Goal: Task Accomplishment & Management: Complete application form

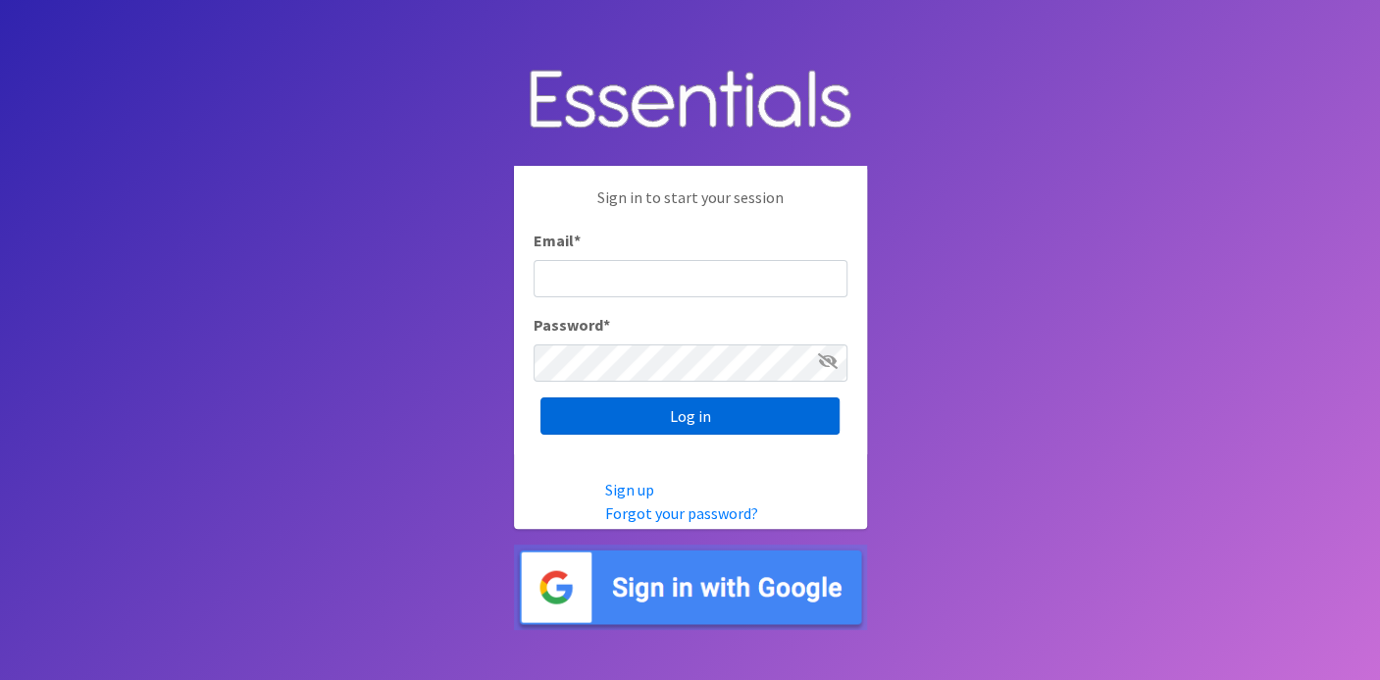
type input "deb@villagediaperbank.org"
click at [717, 419] on input "Log in" at bounding box center [689, 415] width 299 height 37
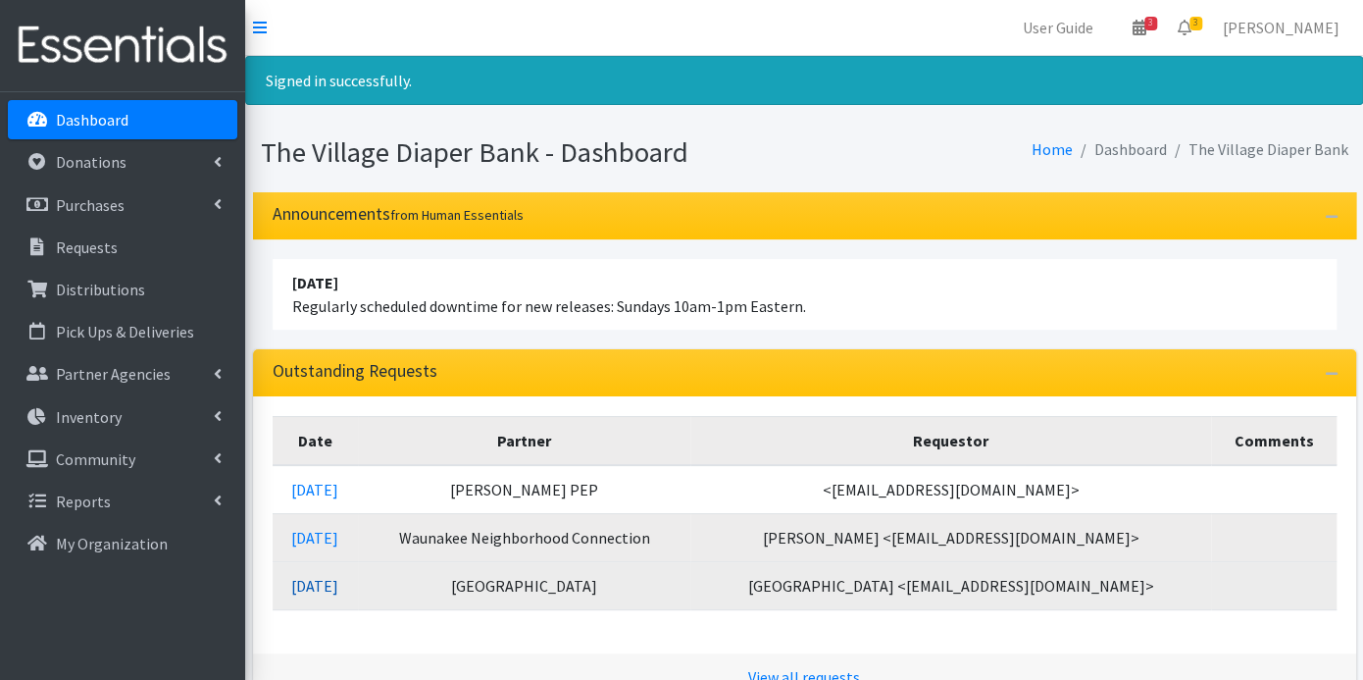
click at [338, 581] on link "[DATE]" at bounding box center [314, 586] width 47 height 20
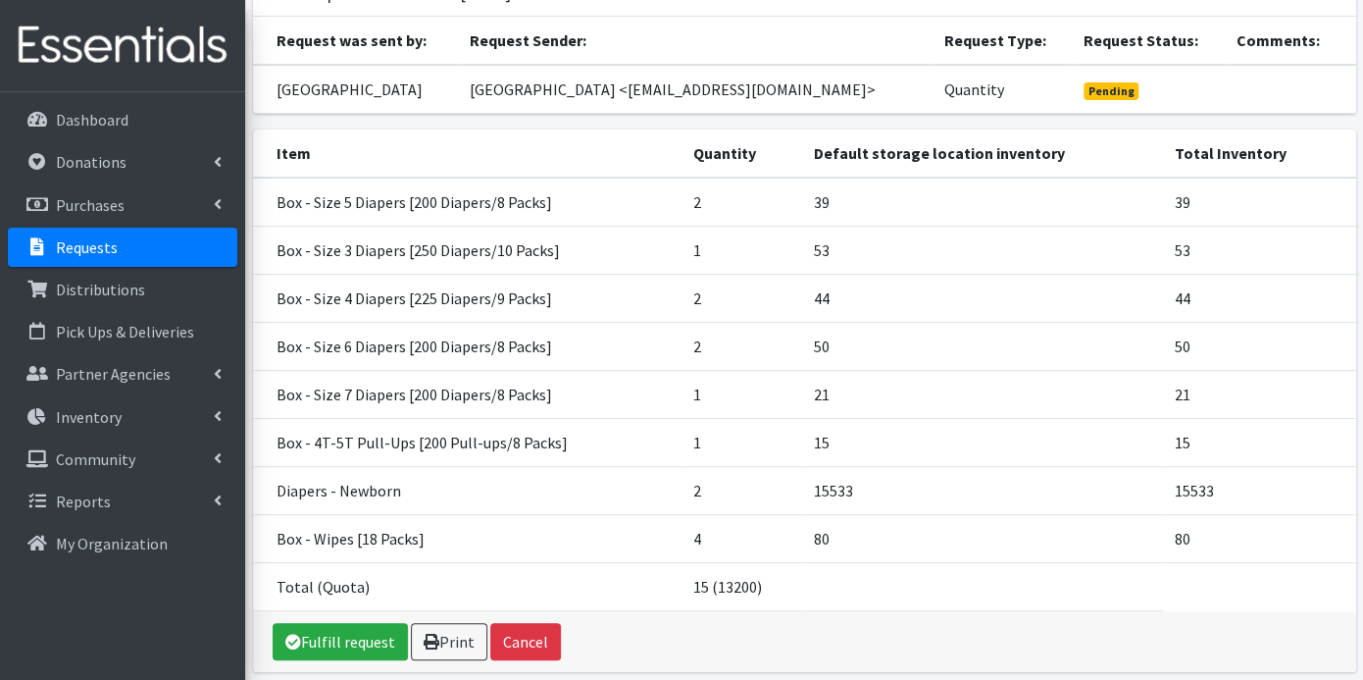
scroll to position [301, 0]
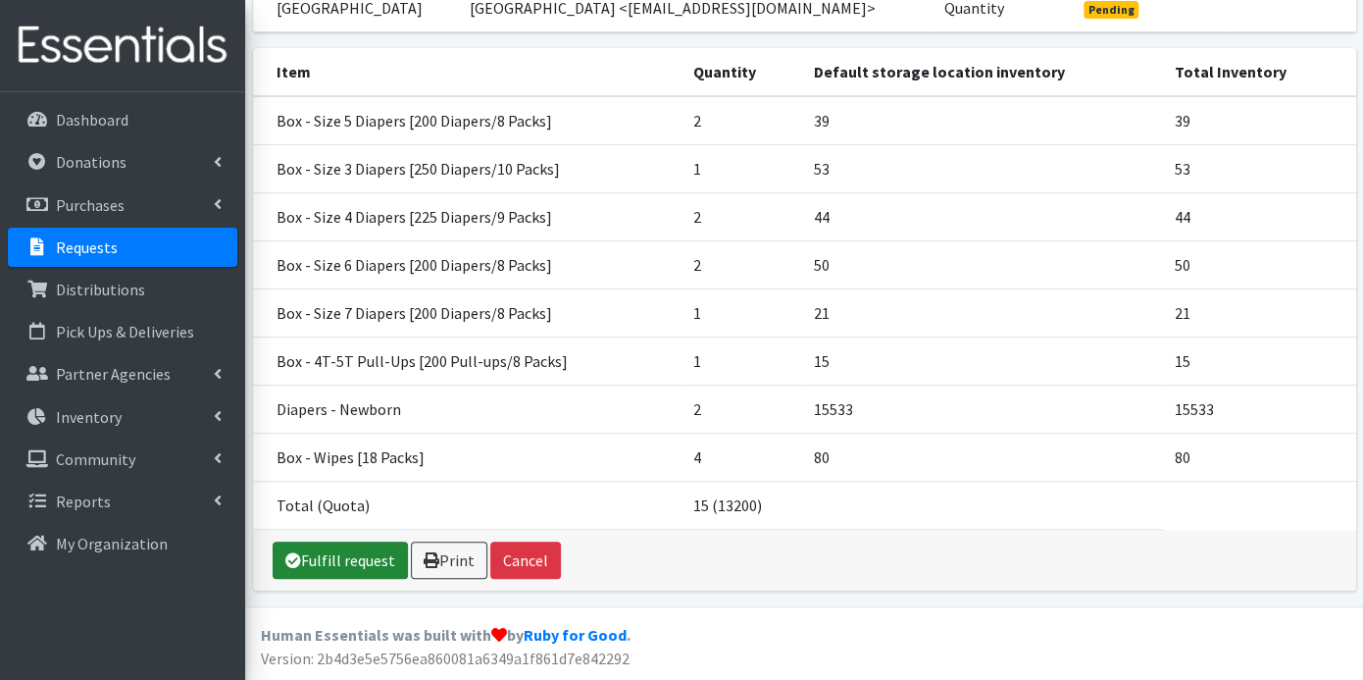
click at [333, 564] on link "Fulfill request" at bounding box center [340, 559] width 135 height 37
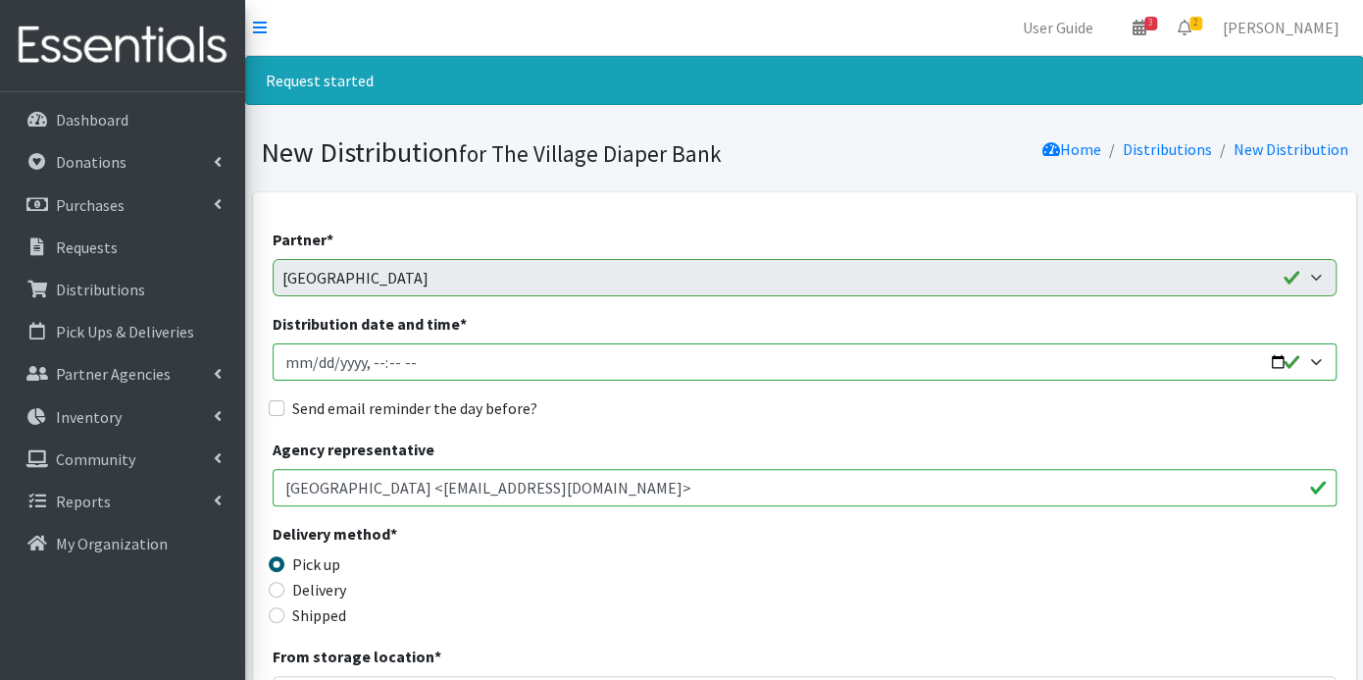
click at [317, 365] on input "Distribution date and time *" at bounding box center [805, 361] width 1064 height 37
type input "[DATE]T23:59"
click at [375, 363] on input "Distribution date and time *" at bounding box center [805, 361] width 1064 height 37
type input "[DATE]T09:00"
click at [275, 404] on input "Send email reminder the day before?" at bounding box center [277, 408] width 16 height 16
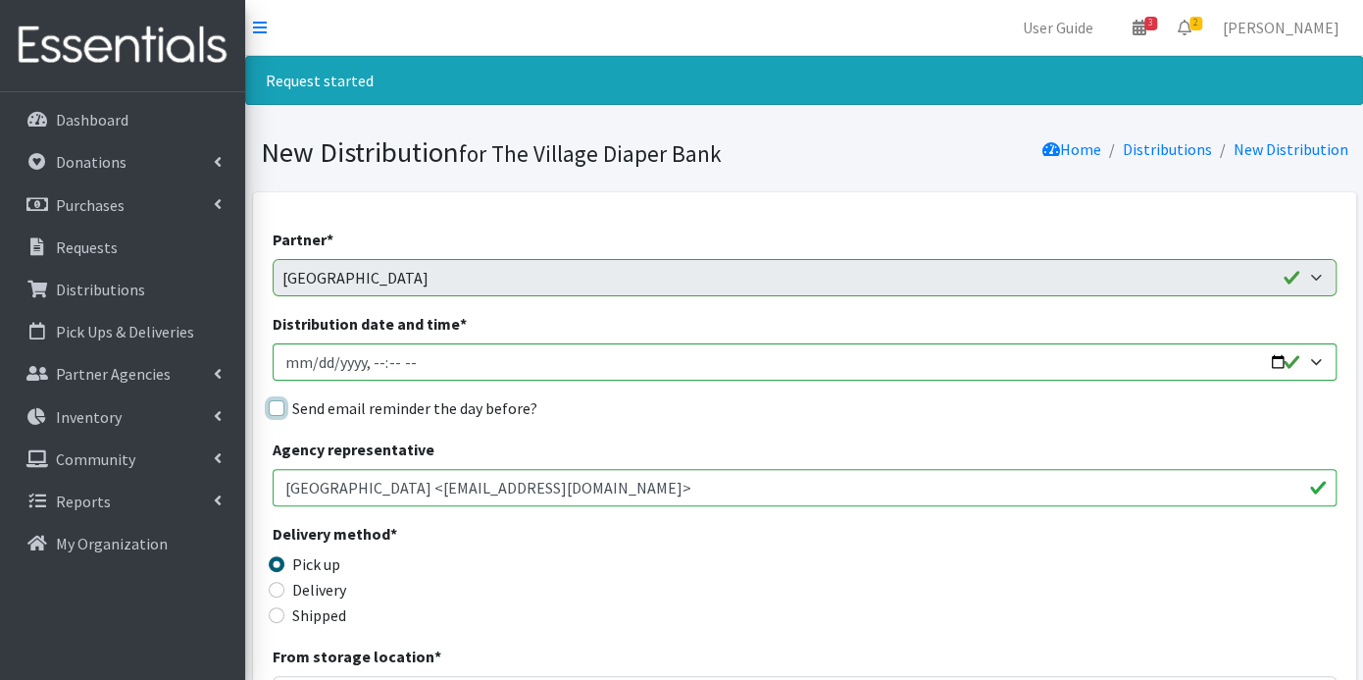
checkbox input "true"
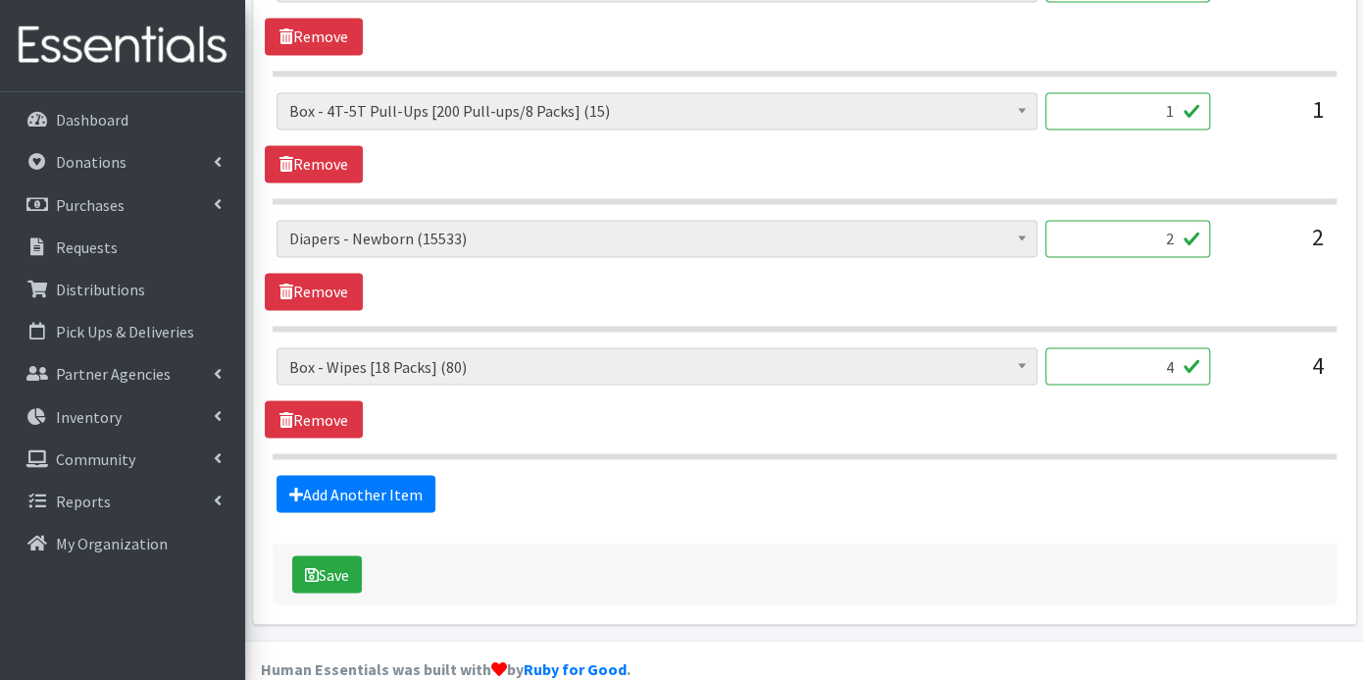
scroll to position [1518, 0]
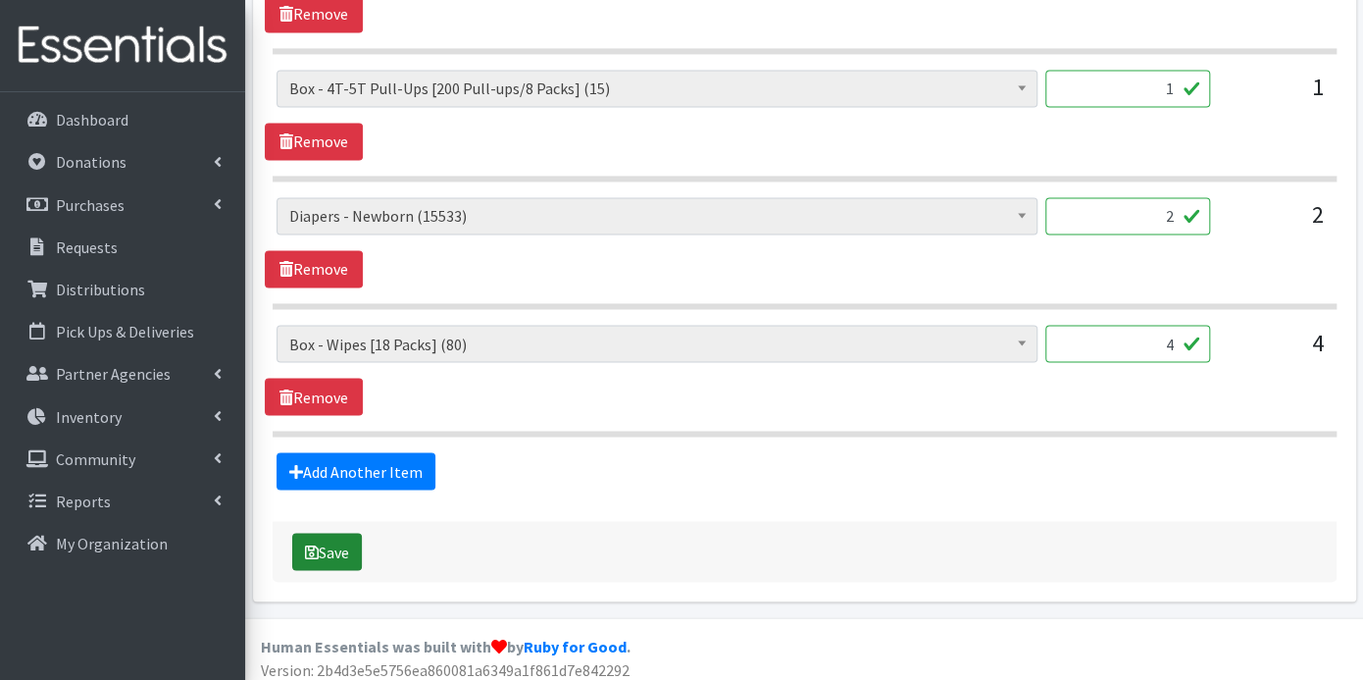
click at [350, 539] on button "Save" at bounding box center [327, 551] width 70 height 37
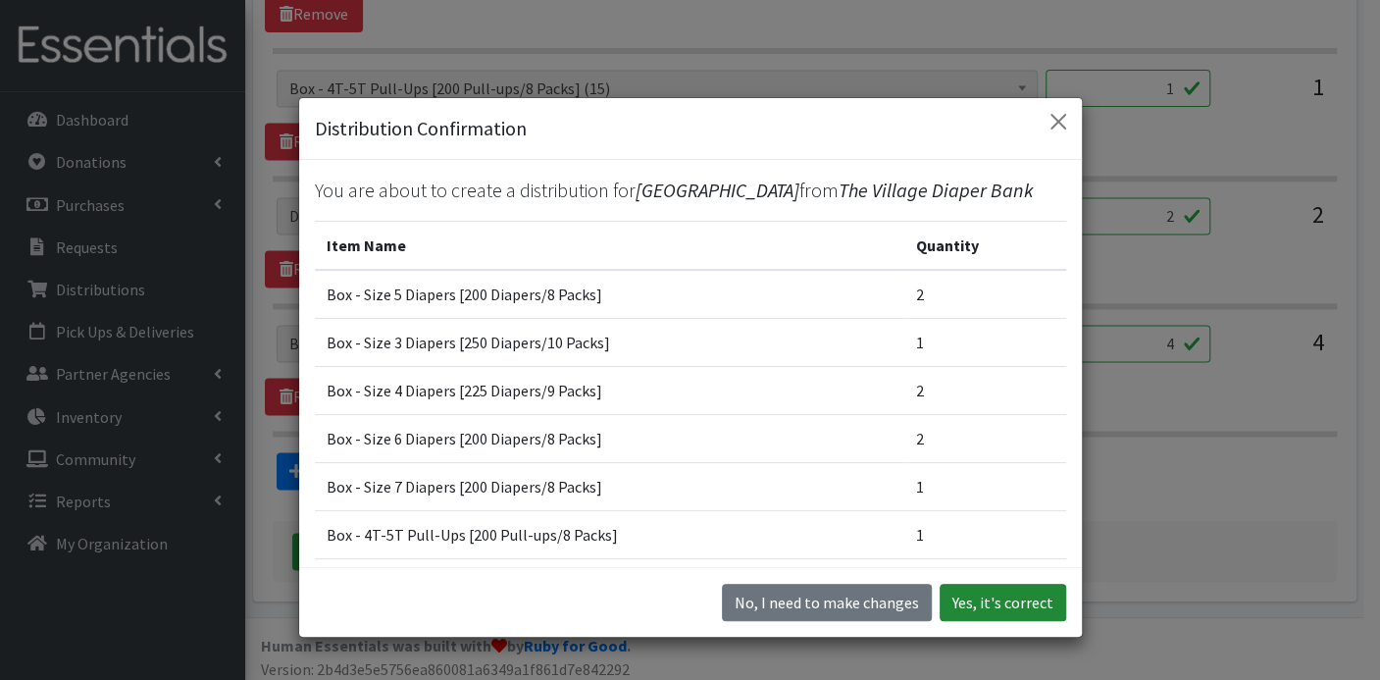
click at [963, 607] on button "Yes, it's correct" at bounding box center [1003, 602] width 127 height 37
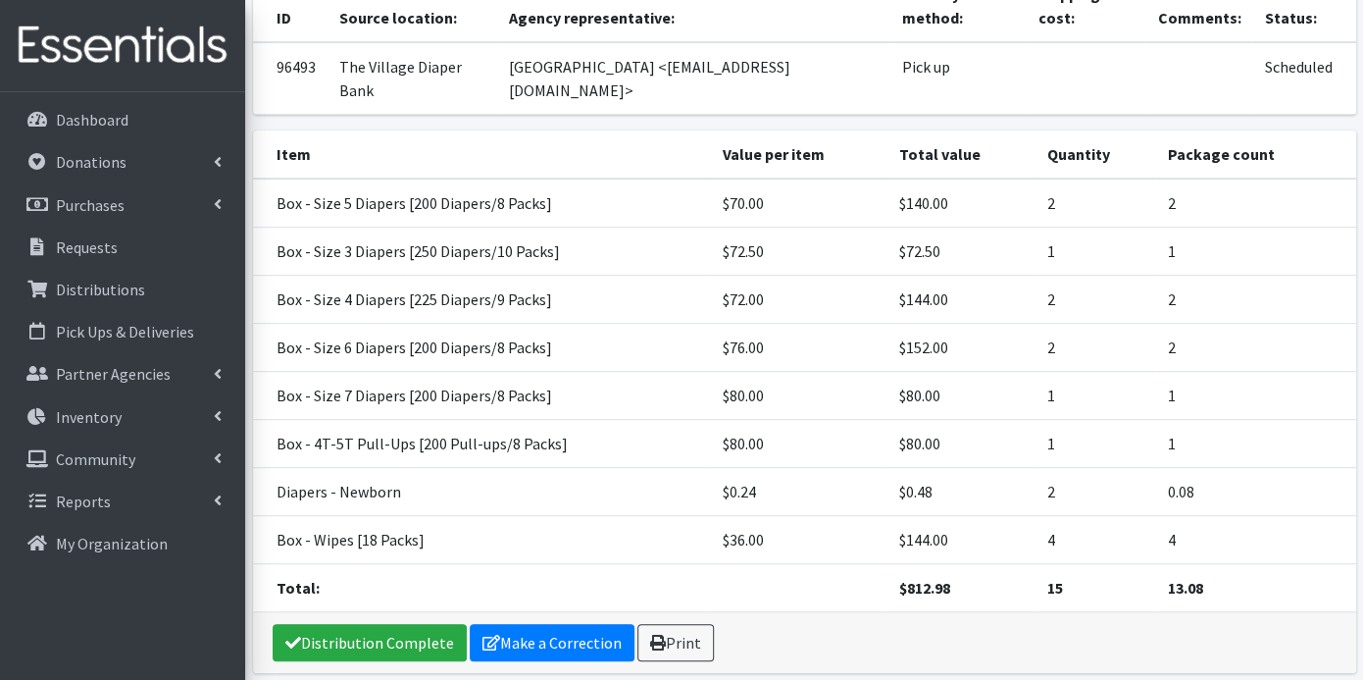
scroll to position [331, 0]
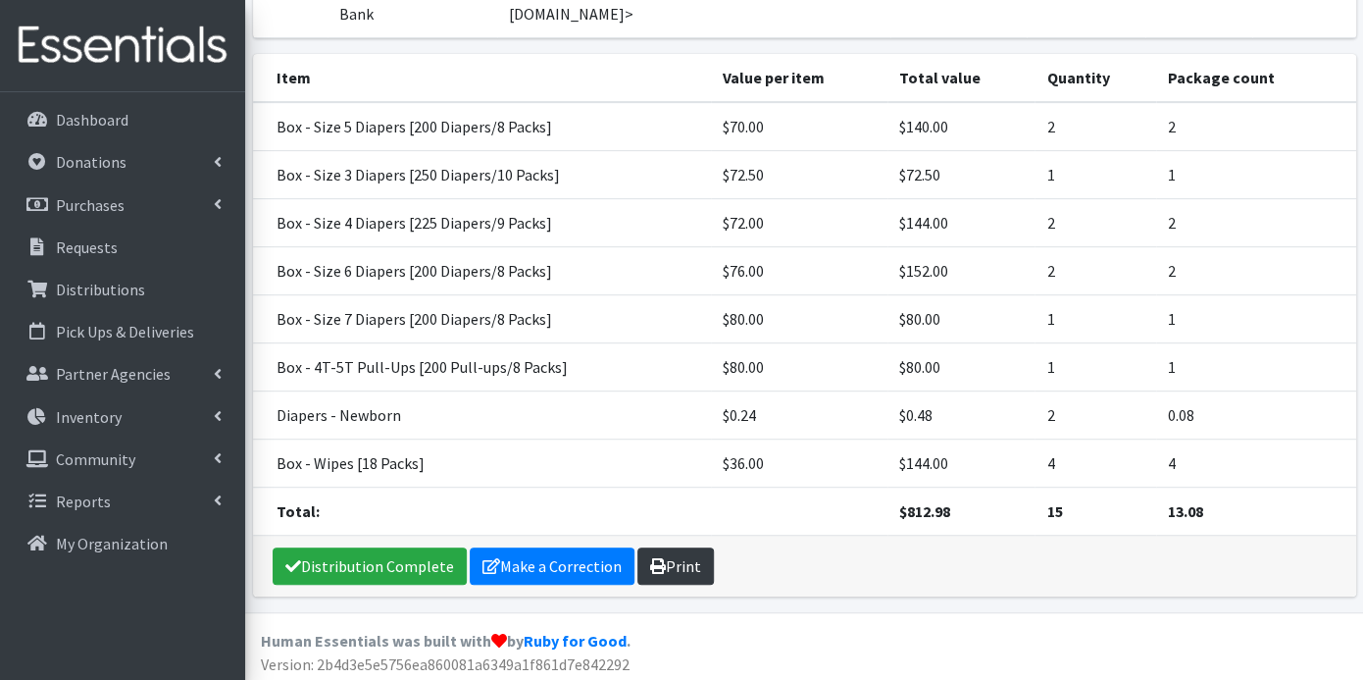
click at [675, 559] on link "Print" at bounding box center [675, 565] width 76 height 37
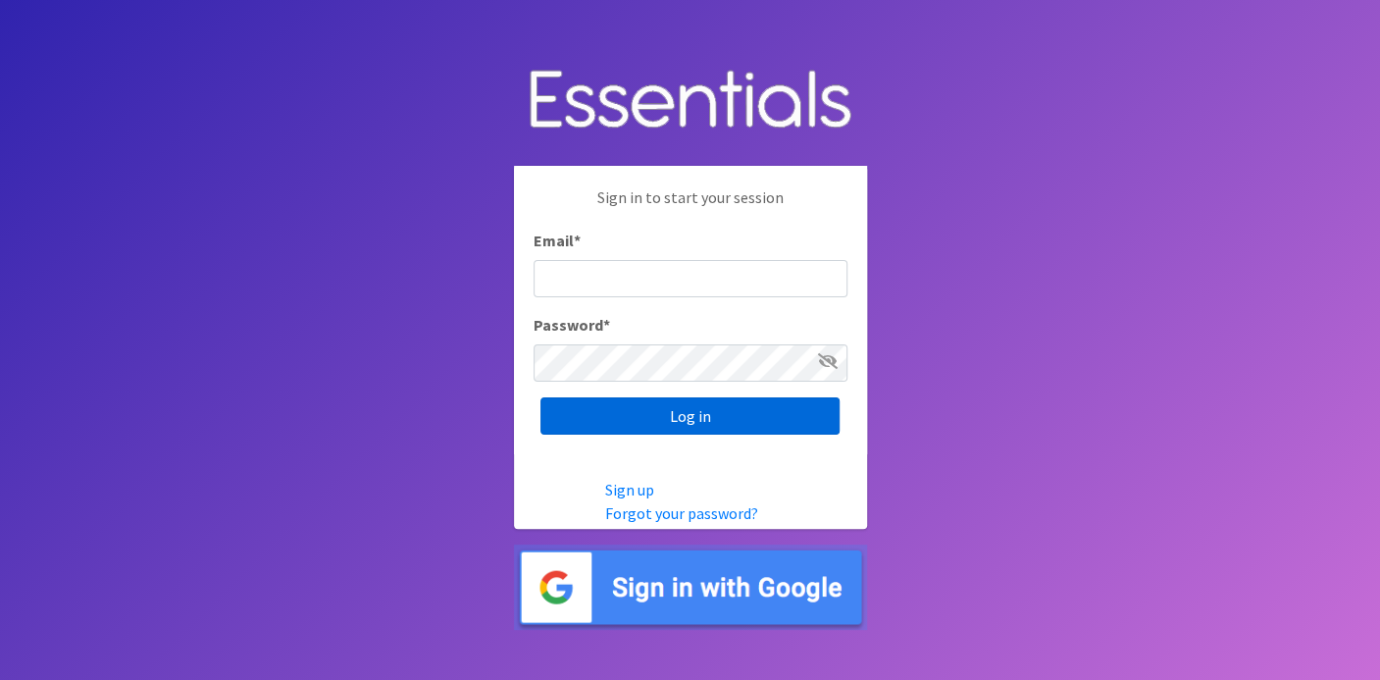
type input "deb@villagediaperbank.org"
click at [714, 410] on input "Log in" at bounding box center [689, 415] width 299 height 37
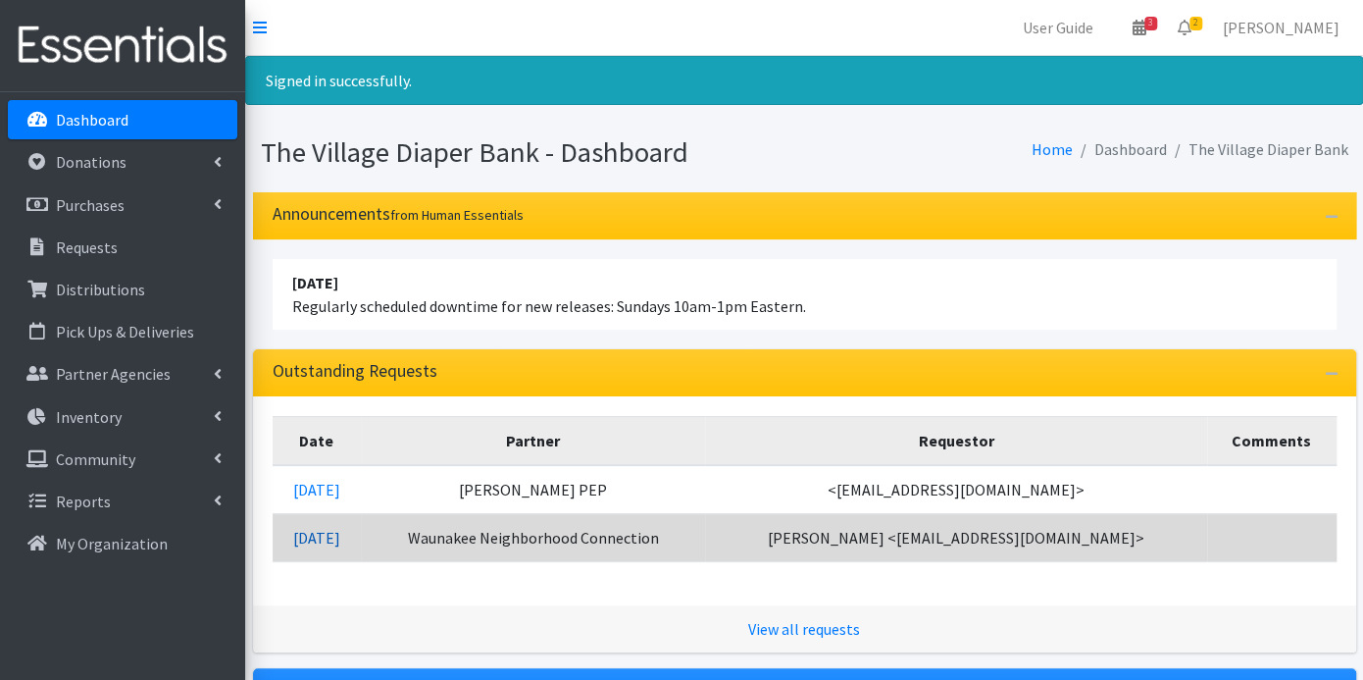
click at [340, 529] on link "[DATE]" at bounding box center [316, 538] width 47 height 20
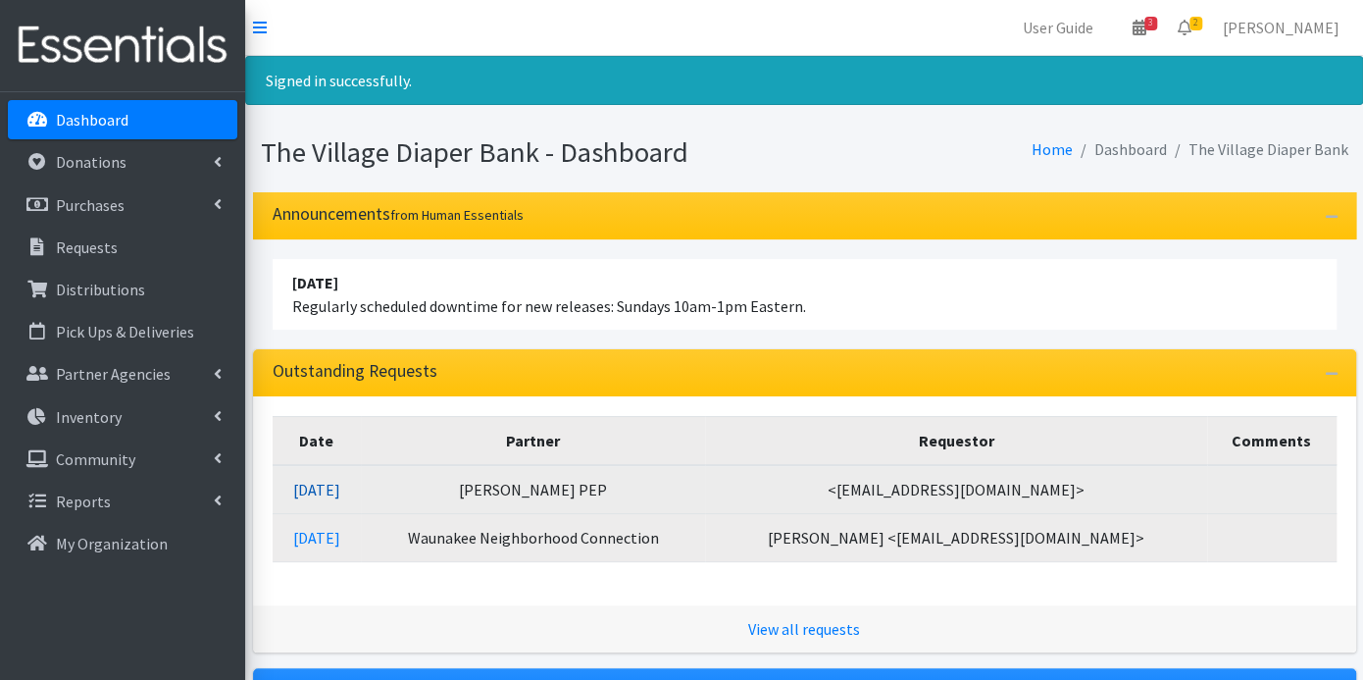
click at [340, 488] on link "[DATE]" at bounding box center [316, 490] width 47 height 20
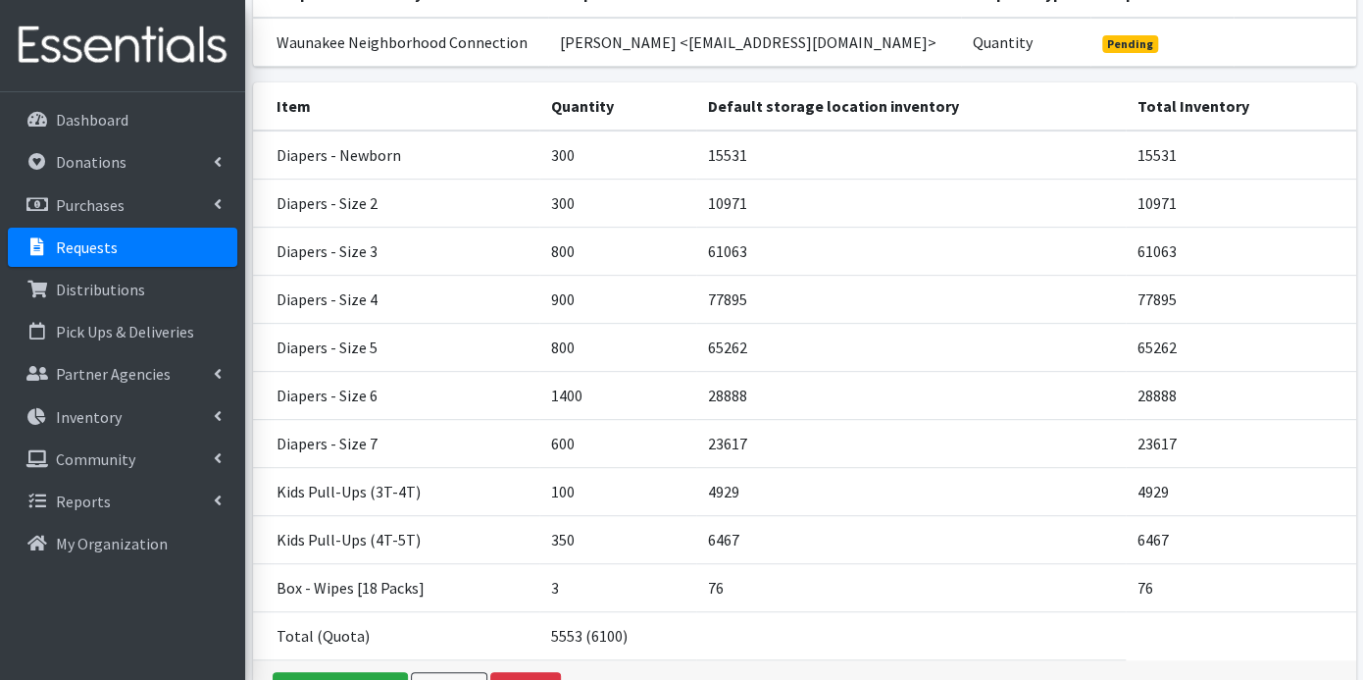
scroll to position [350, 0]
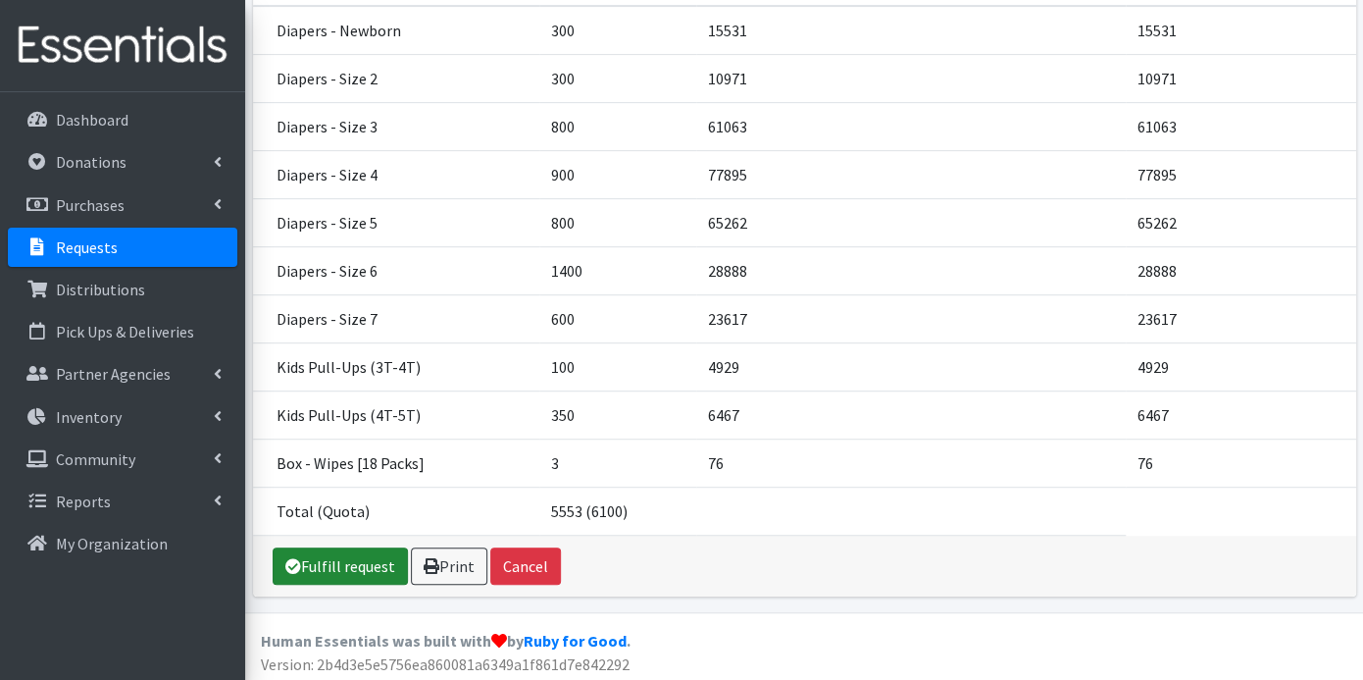
click at [360, 554] on link "Fulfill request" at bounding box center [340, 565] width 135 height 37
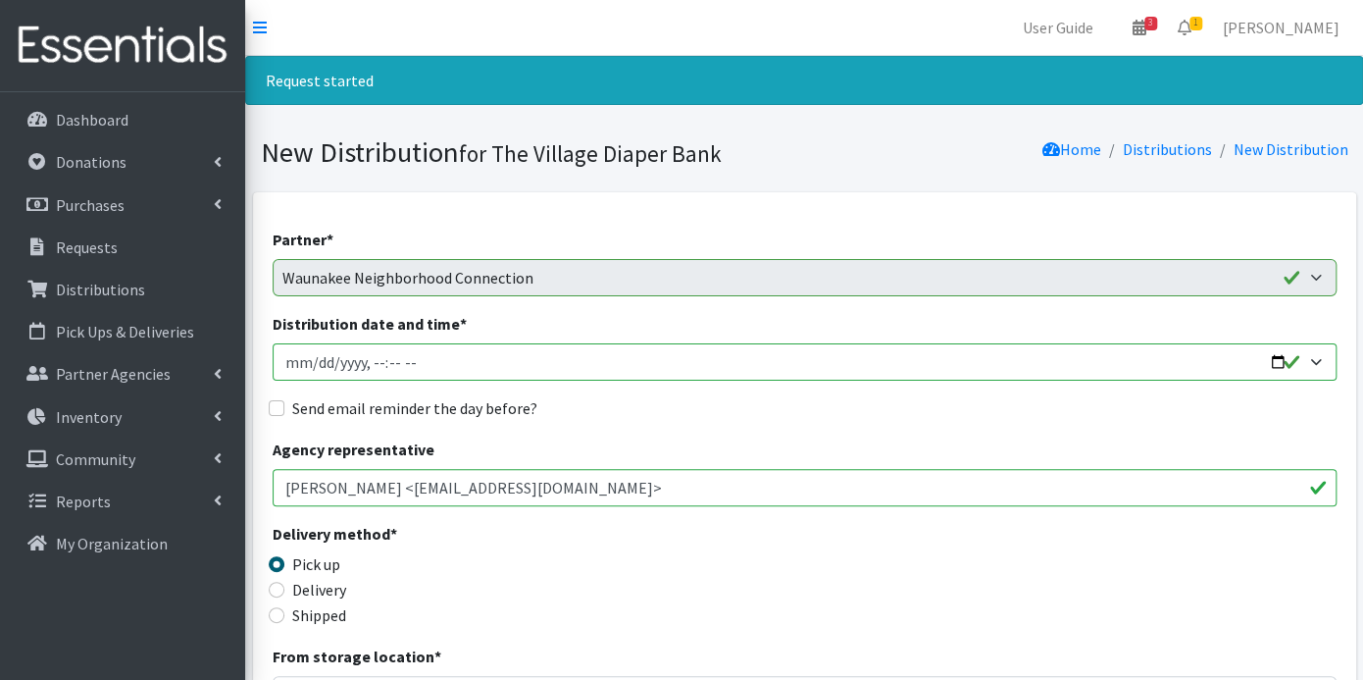
click at [319, 360] on input "Distribution date and time *" at bounding box center [805, 361] width 1064 height 37
type input "[DATE]T23:59"
click at [375, 362] on input "Distribution date and time *" at bounding box center [805, 361] width 1064 height 37
type input "[DATE]T09:00"
click at [277, 404] on input "Send email reminder the day before?" at bounding box center [277, 408] width 16 height 16
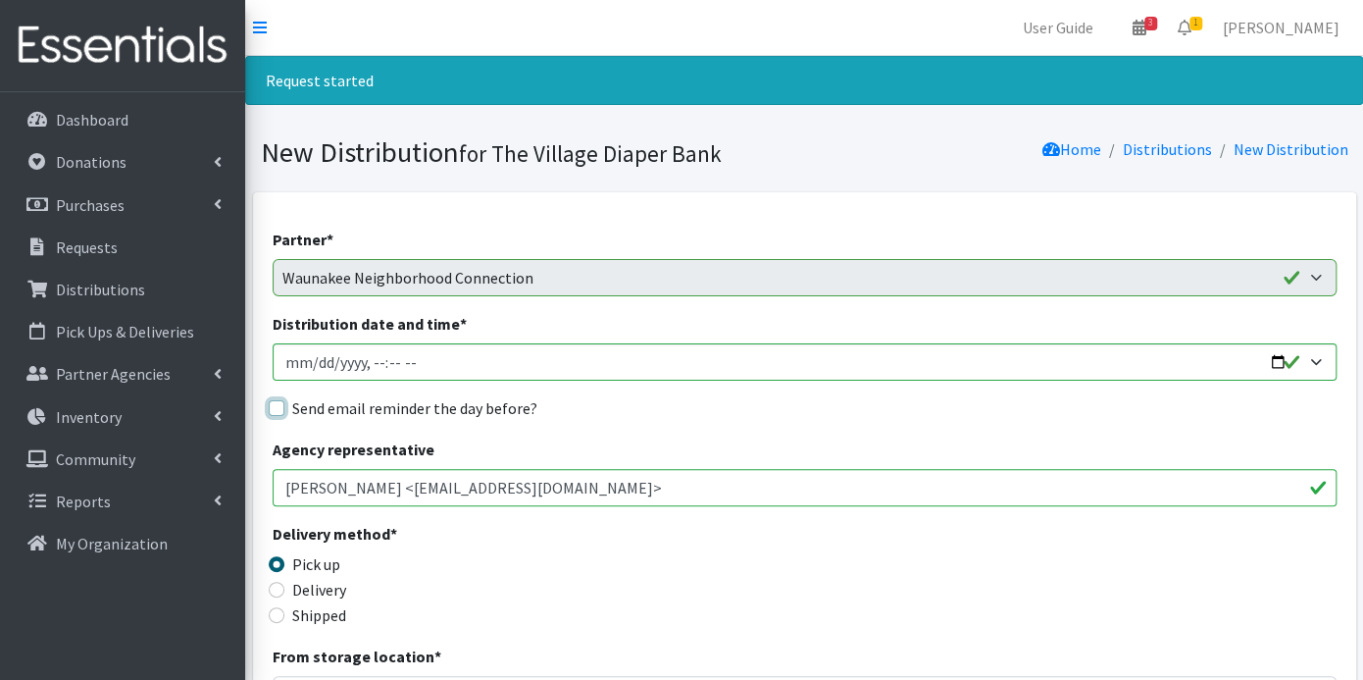
checkbox input "true"
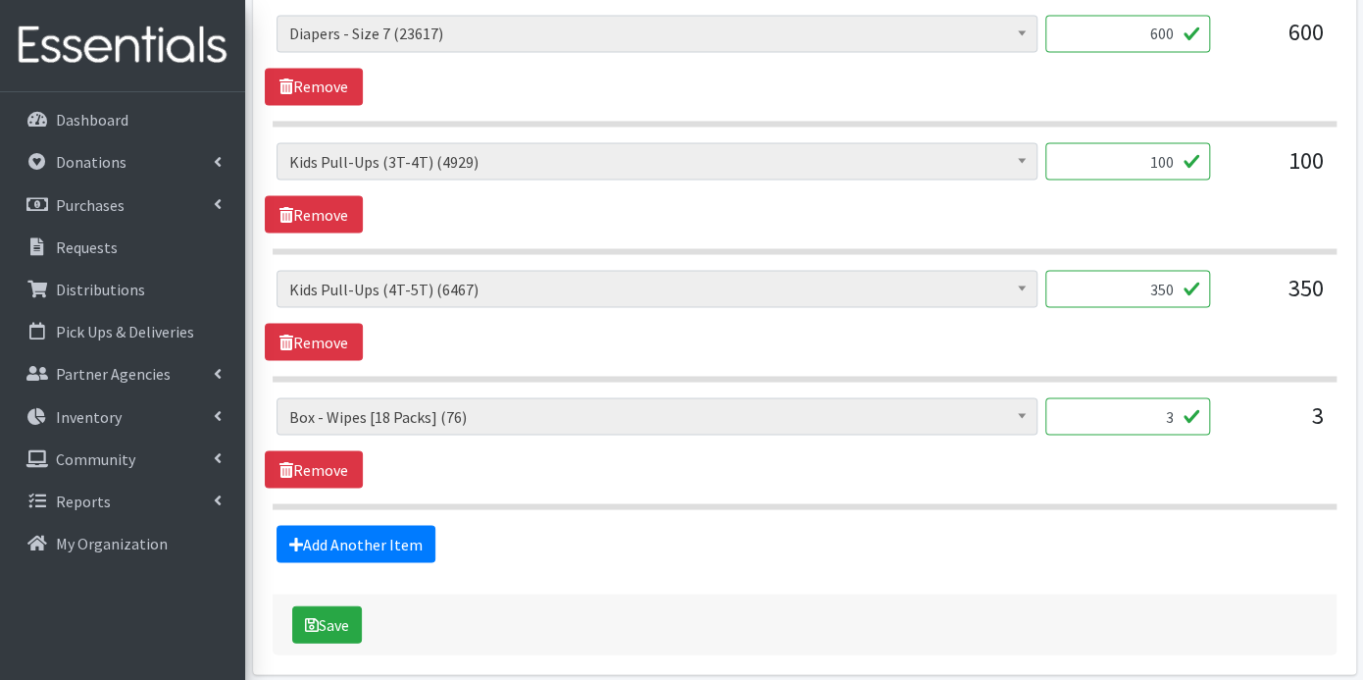
scroll to position [1772, 0]
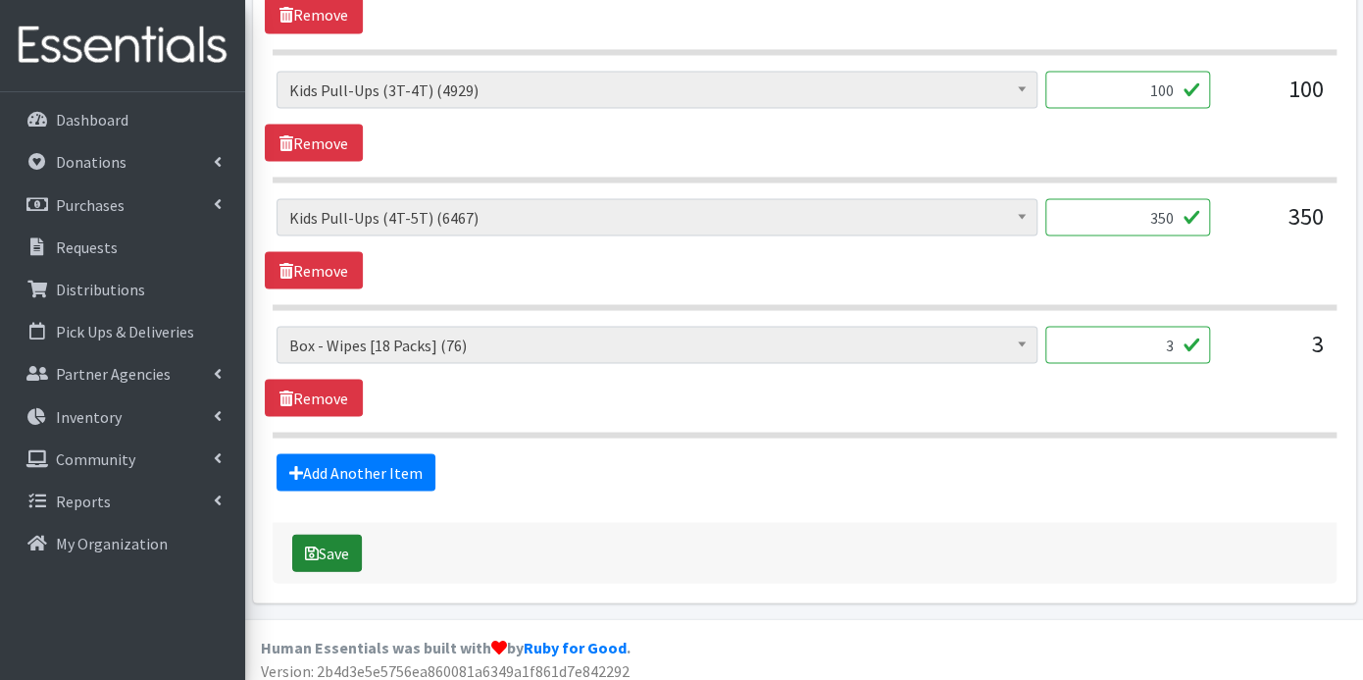
click at [341, 542] on button "Save" at bounding box center [327, 552] width 70 height 37
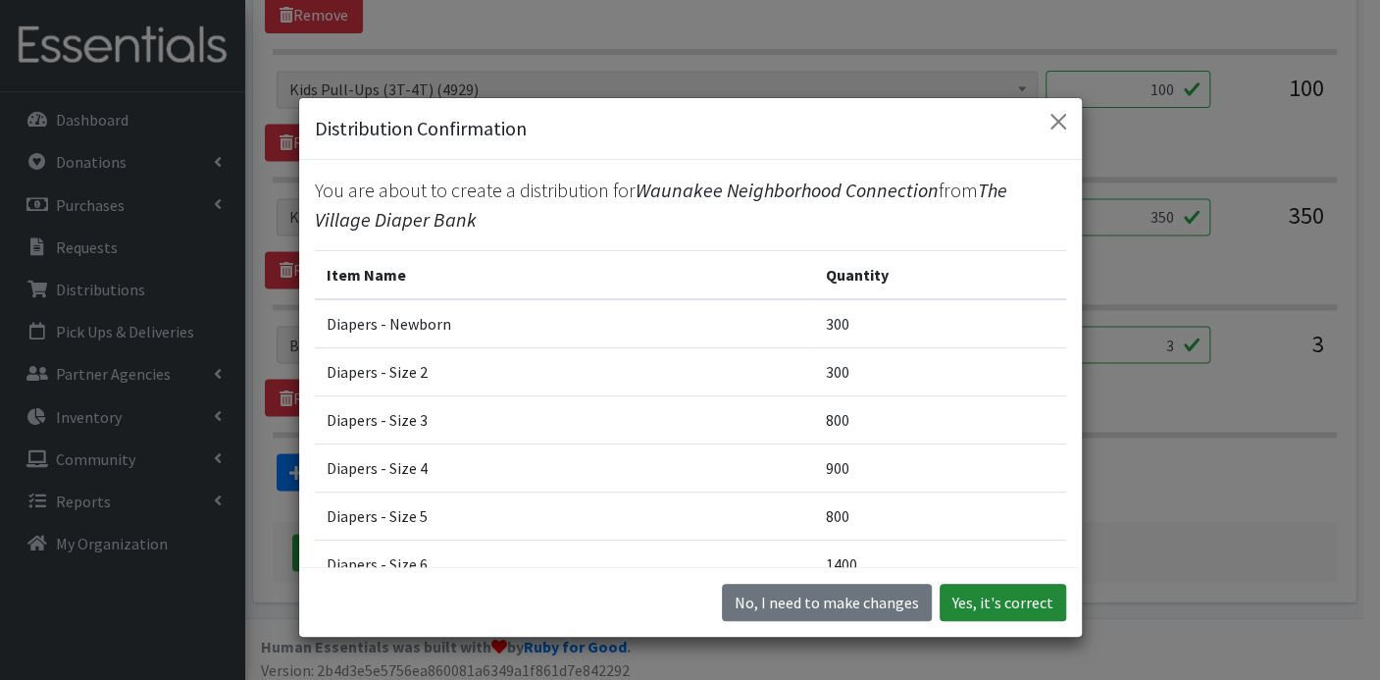
click at [990, 606] on button "Yes, it's correct" at bounding box center [1003, 602] width 127 height 37
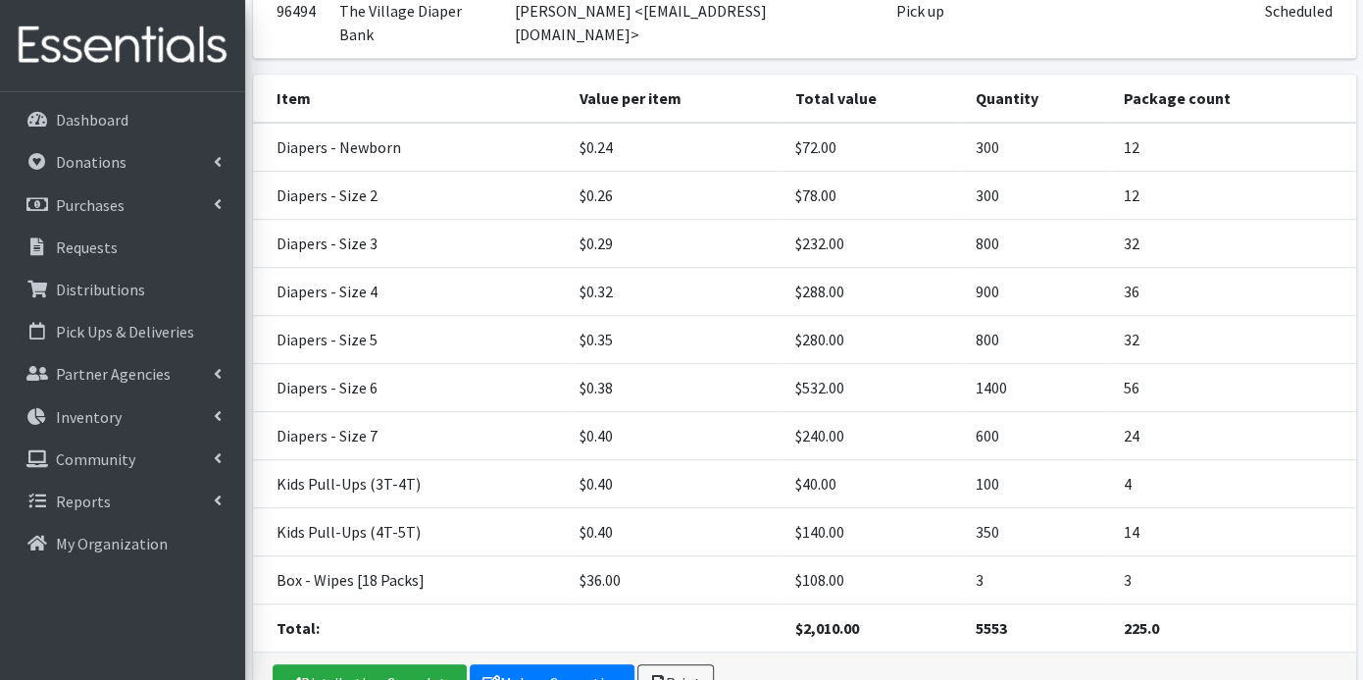
scroll to position [381, 0]
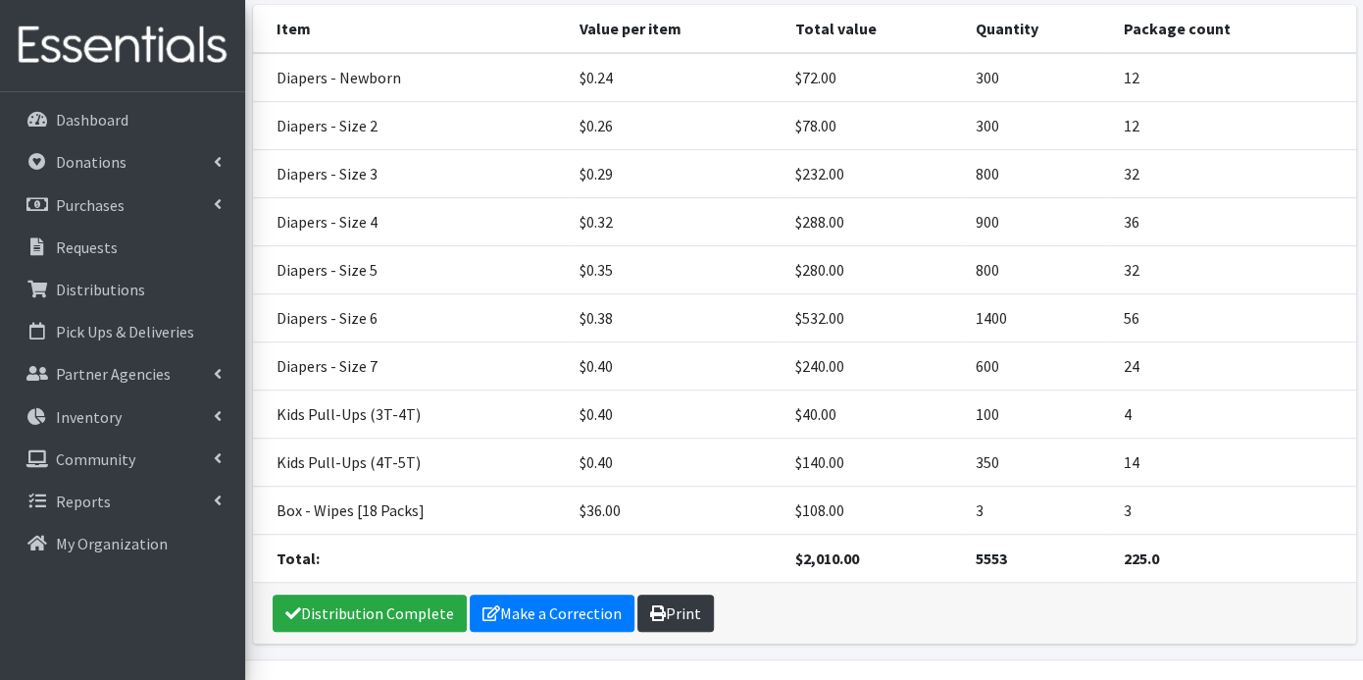
click at [655, 605] on icon at bounding box center [658, 613] width 16 height 16
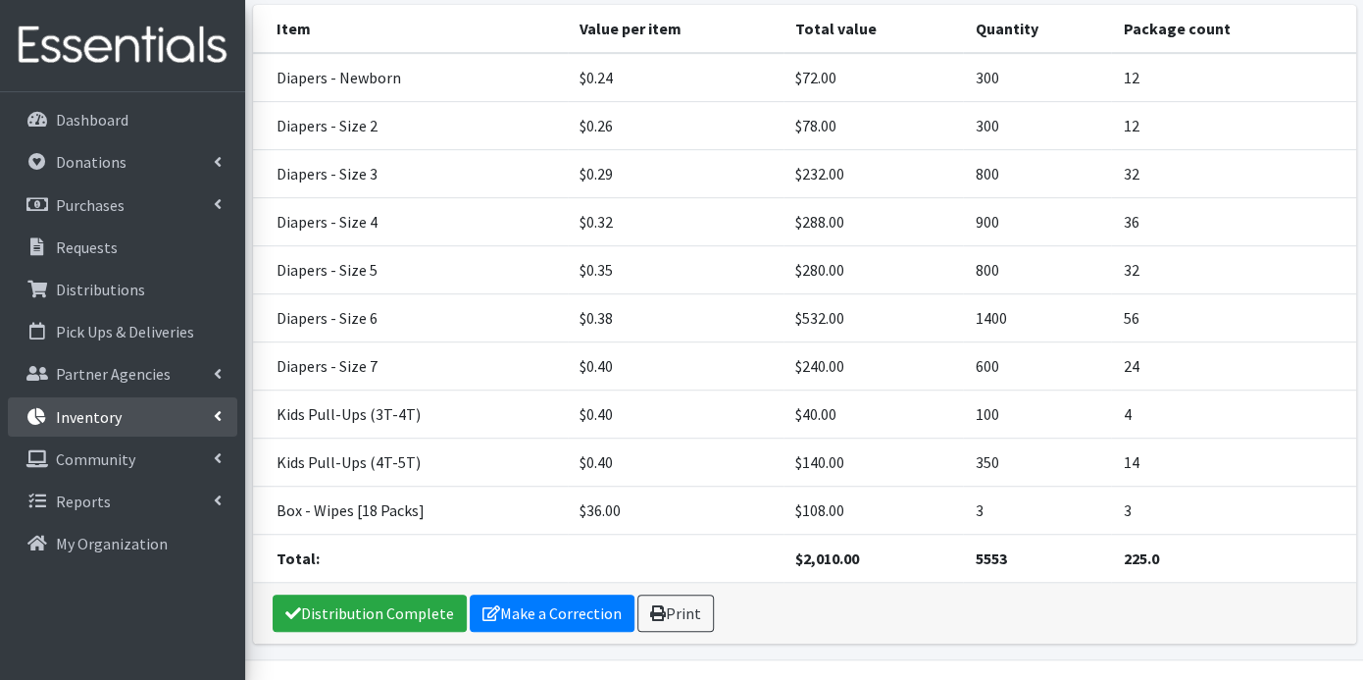
click at [86, 411] on p "Inventory" at bounding box center [89, 417] width 66 height 20
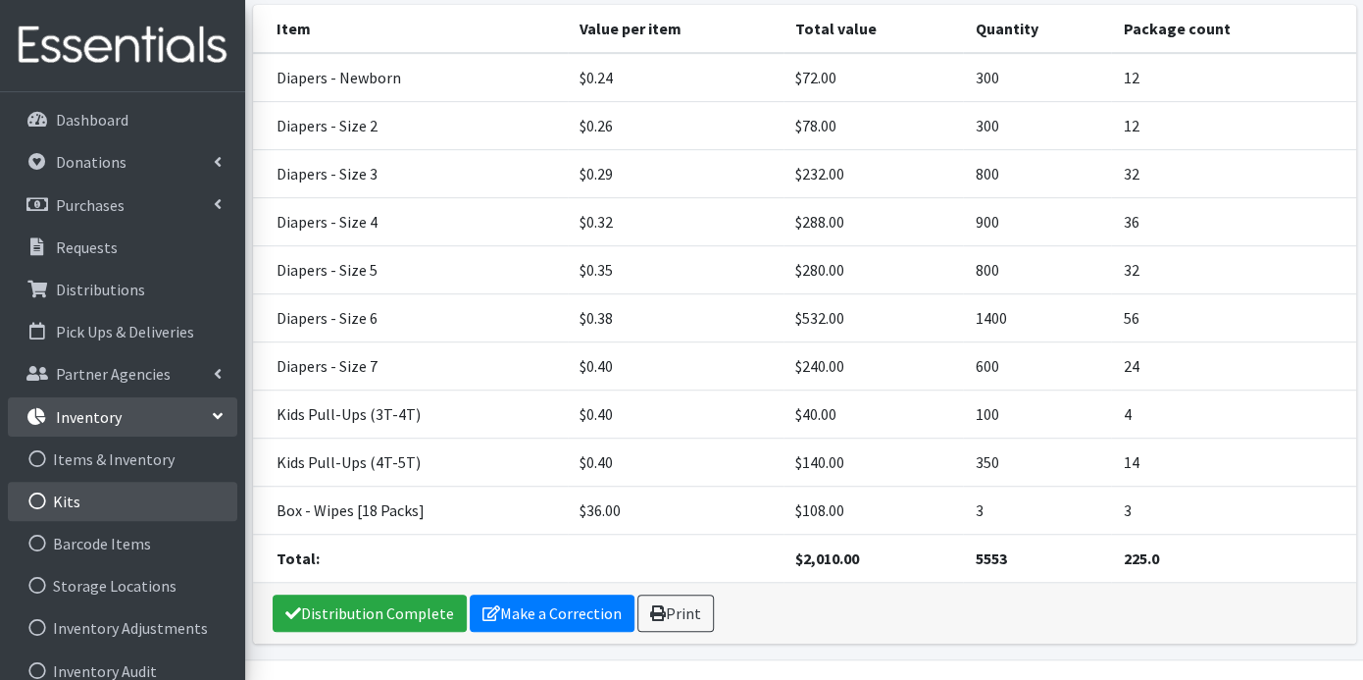
click at [85, 497] on link "Kits" at bounding box center [122, 501] width 229 height 39
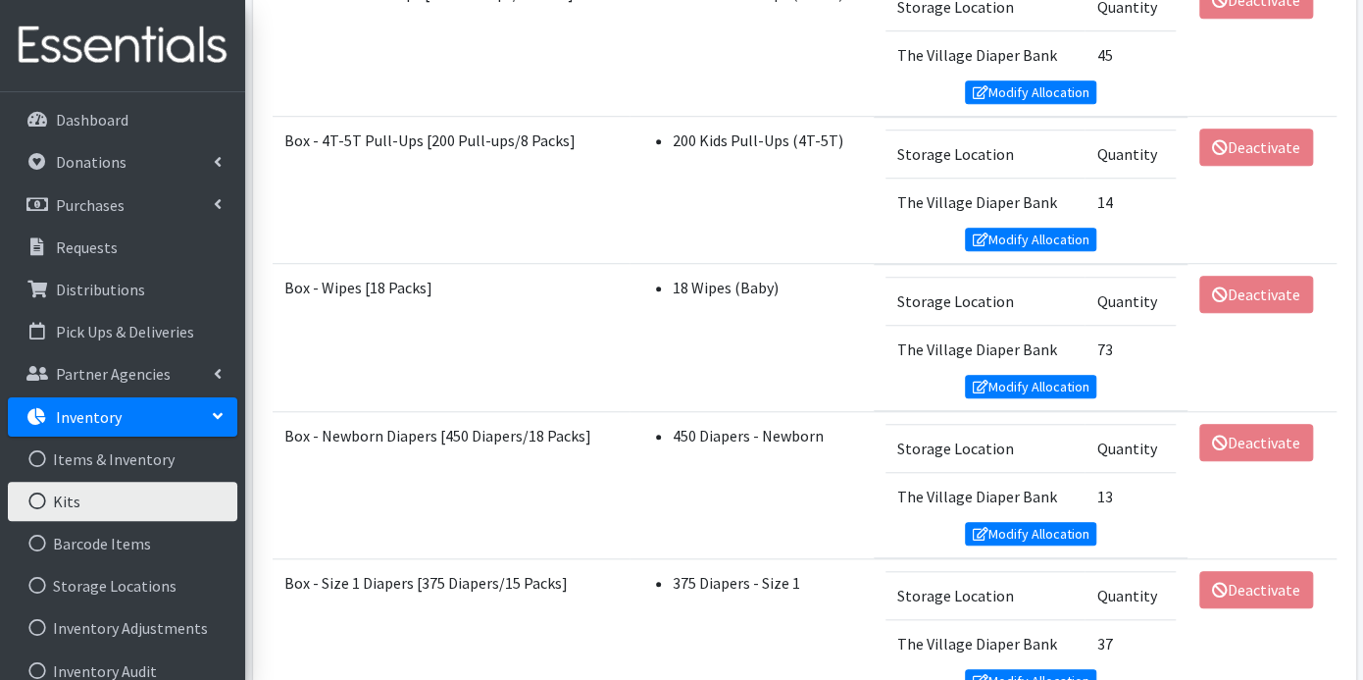
scroll to position [627, 0]
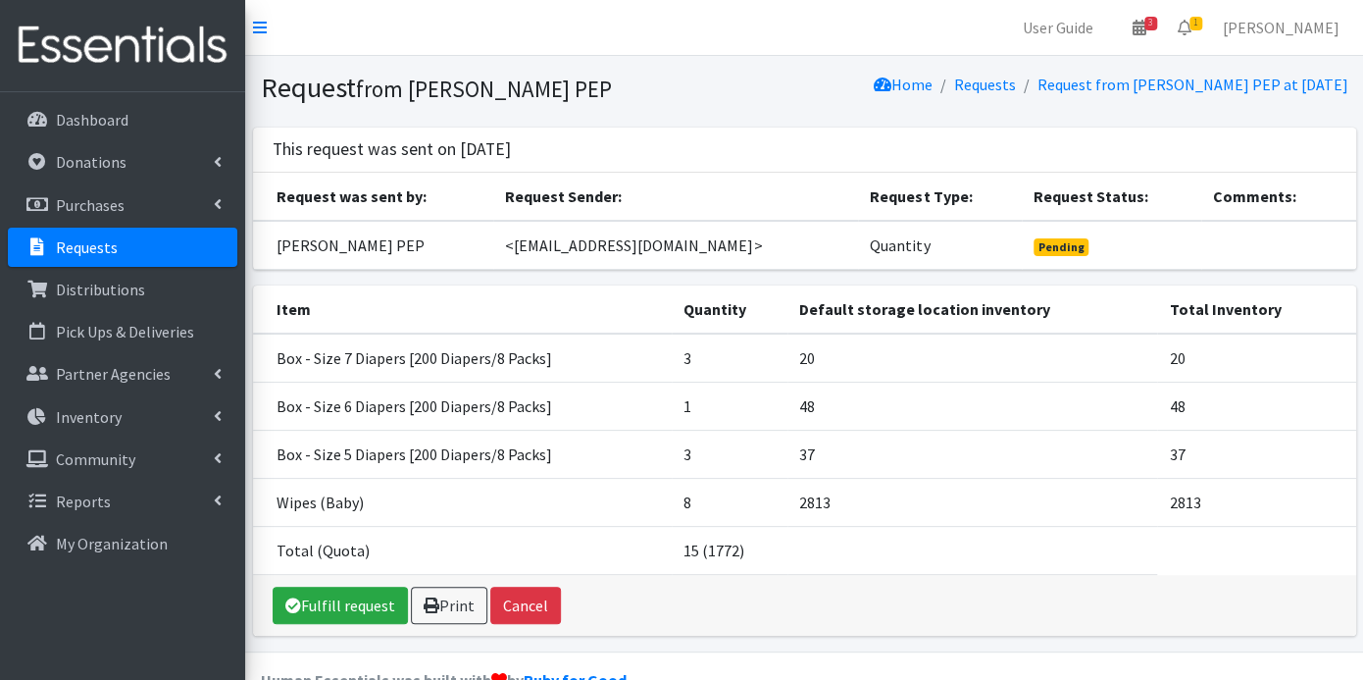
click at [128, 239] on link "Requests" at bounding box center [122, 247] width 229 height 39
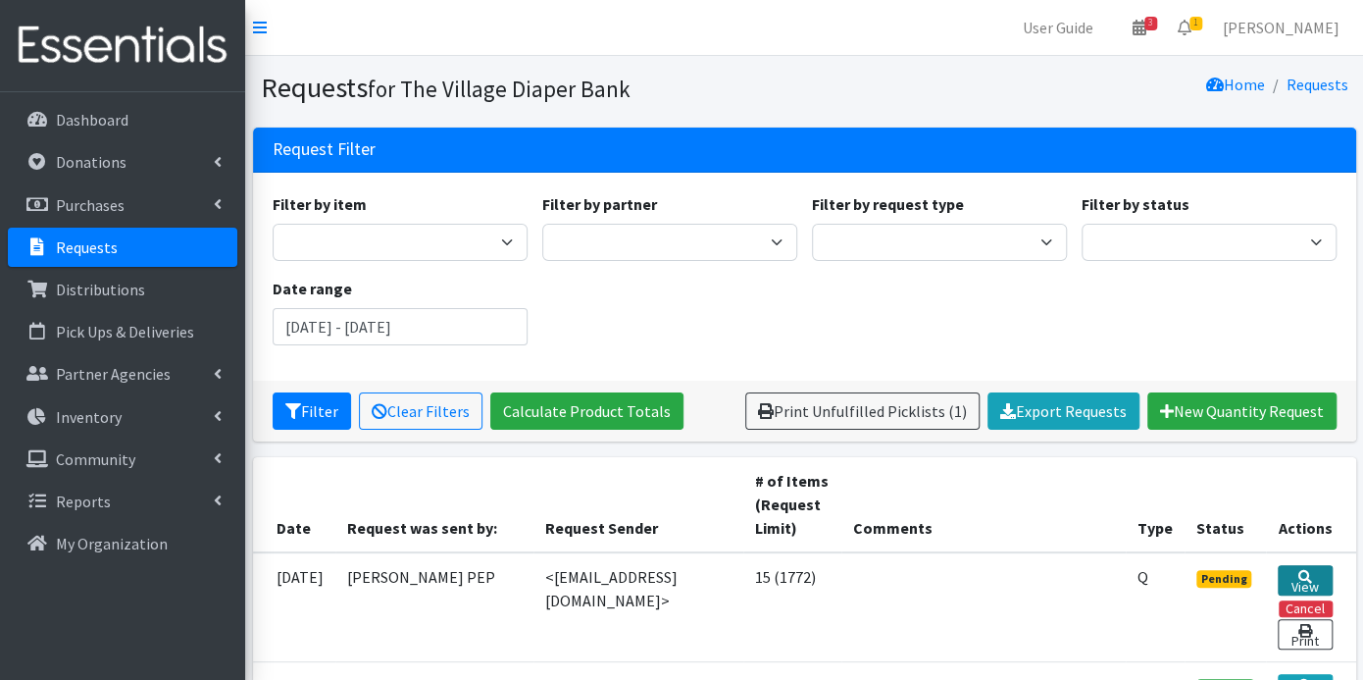
click at [1320, 579] on link "View" at bounding box center [1305, 580] width 54 height 30
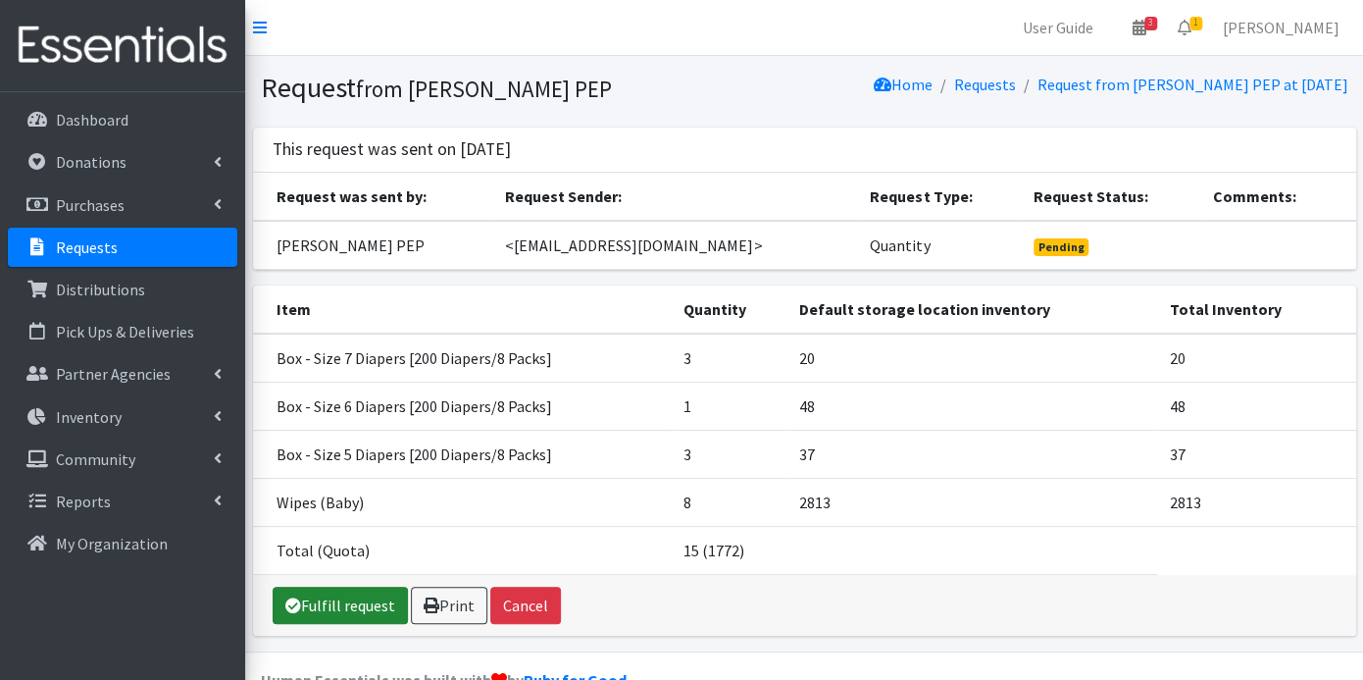
click at [342, 588] on link "Fulfill request" at bounding box center [340, 604] width 135 height 37
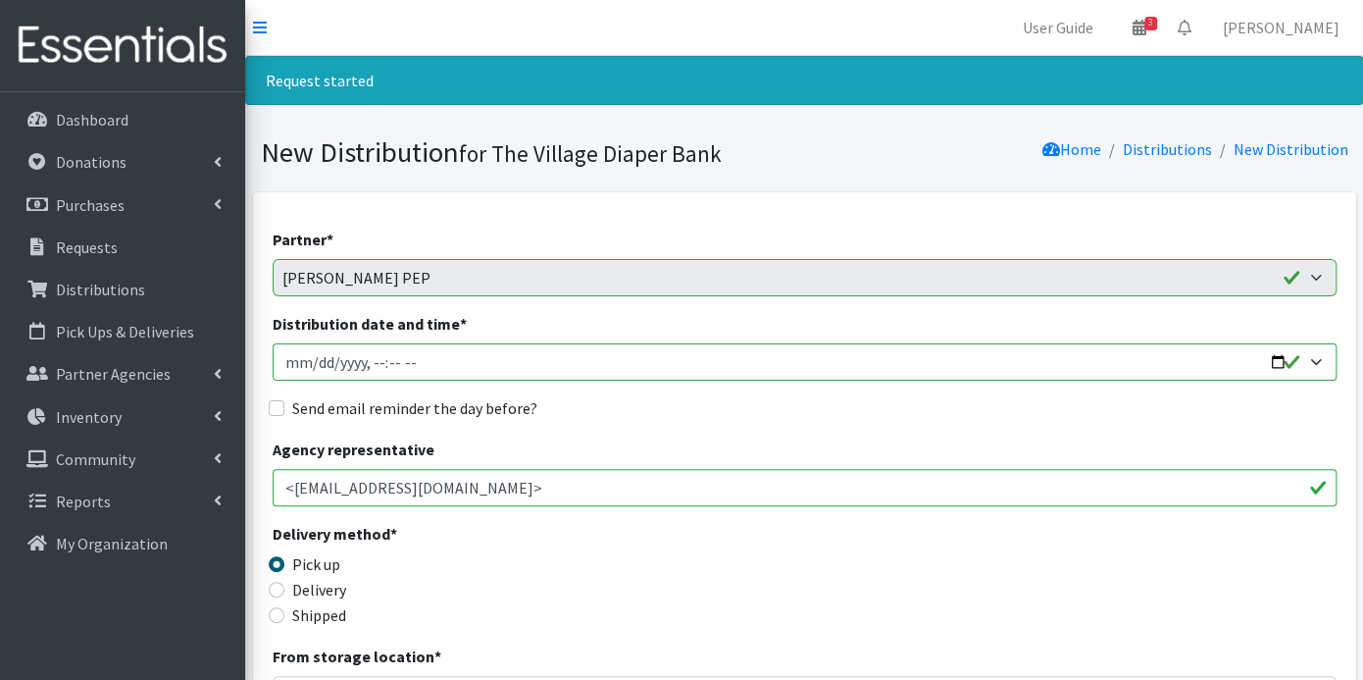
click at [319, 359] on input "Distribution date and time *" at bounding box center [805, 361] width 1064 height 37
type input "[DATE]T23:59"
click at [374, 360] on input "Distribution date and time *" at bounding box center [805, 361] width 1064 height 37
type input "[DATE]T09:00"
click at [280, 404] on input "Send email reminder the day before?" at bounding box center [277, 408] width 16 height 16
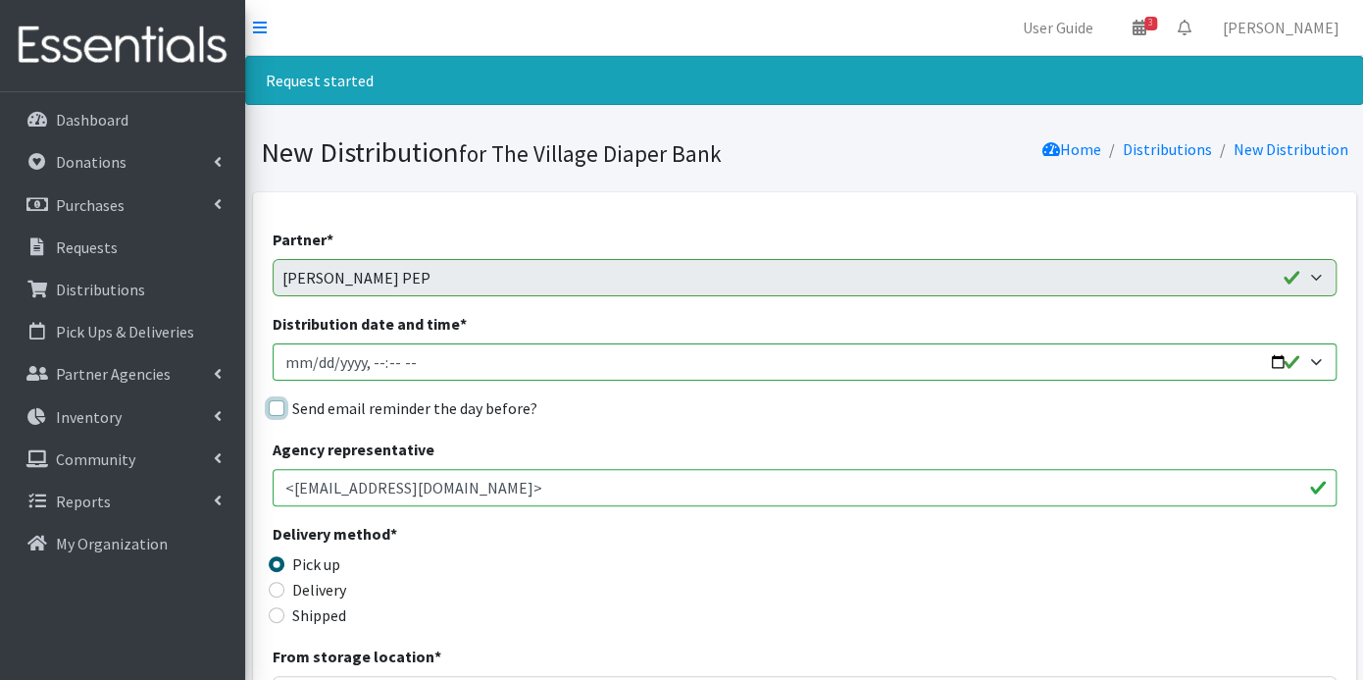
checkbox input "true"
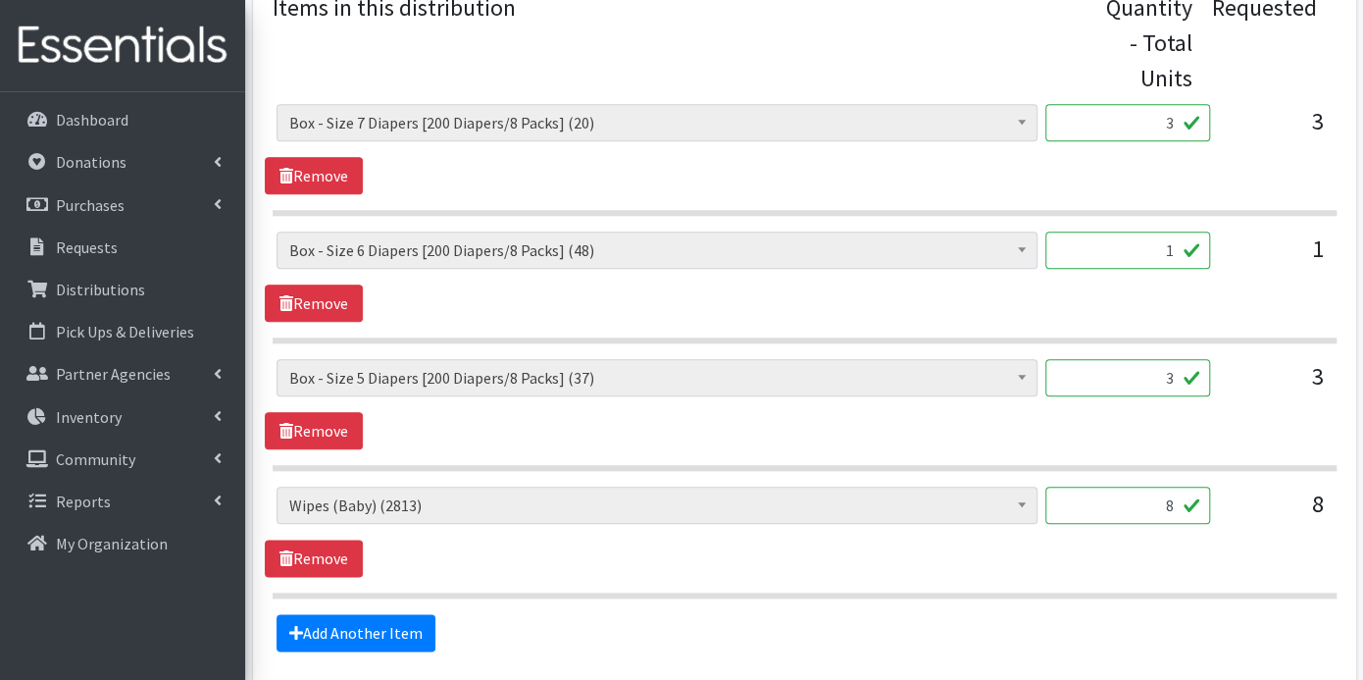
scroll to position [1012, 0]
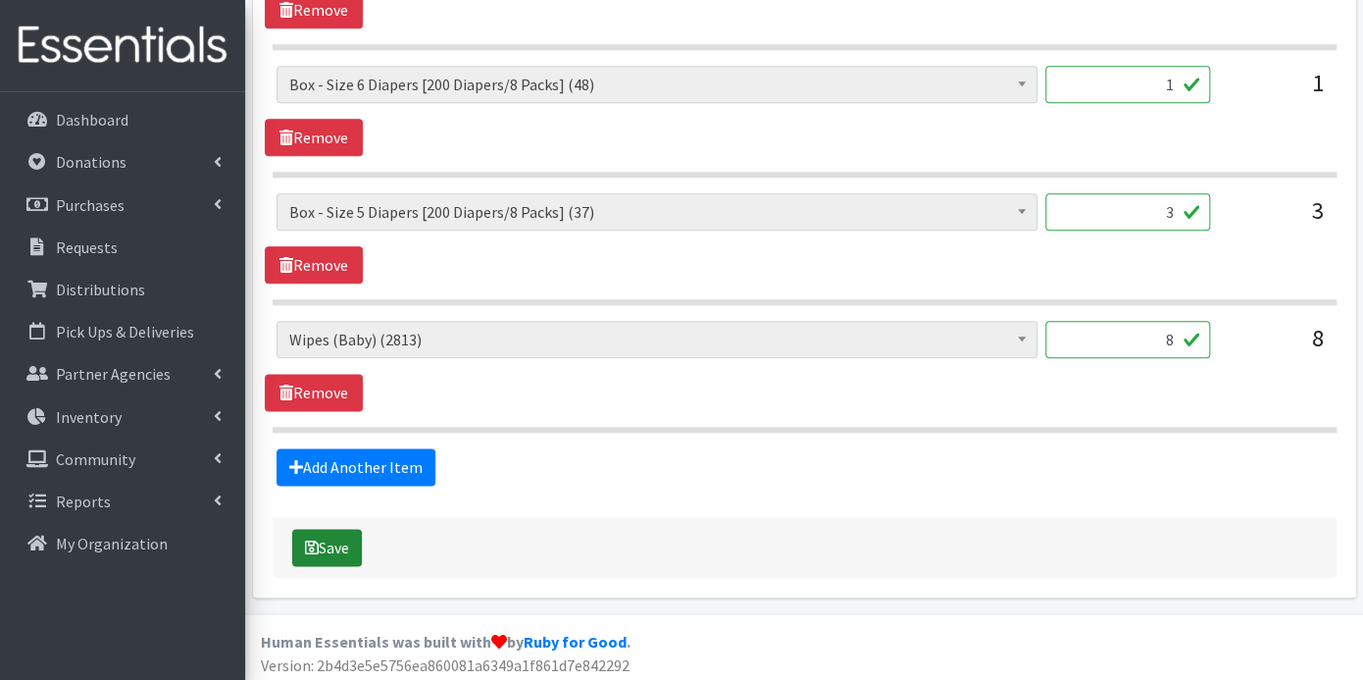
click at [346, 544] on button "Save" at bounding box center [327, 547] width 70 height 37
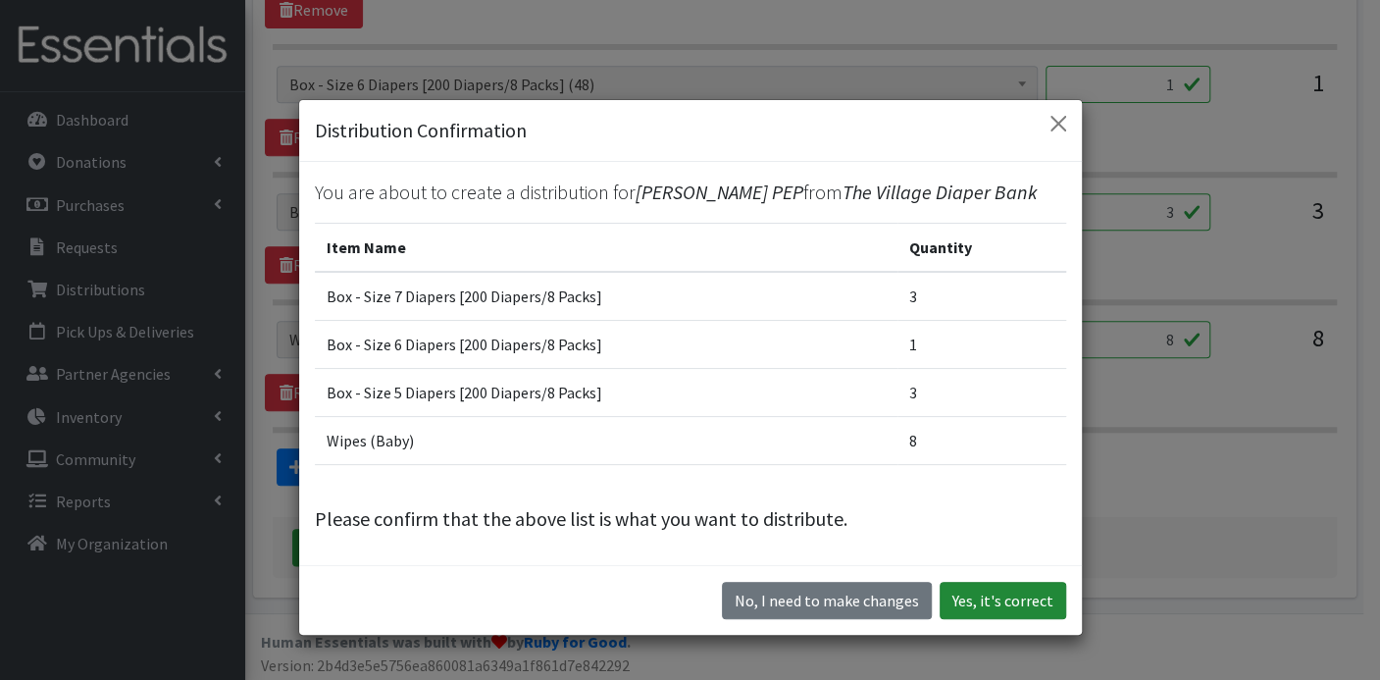
click at [996, 605] on button "Yes, it's correct" at bounding box center [1003, 600] width 127 height 37
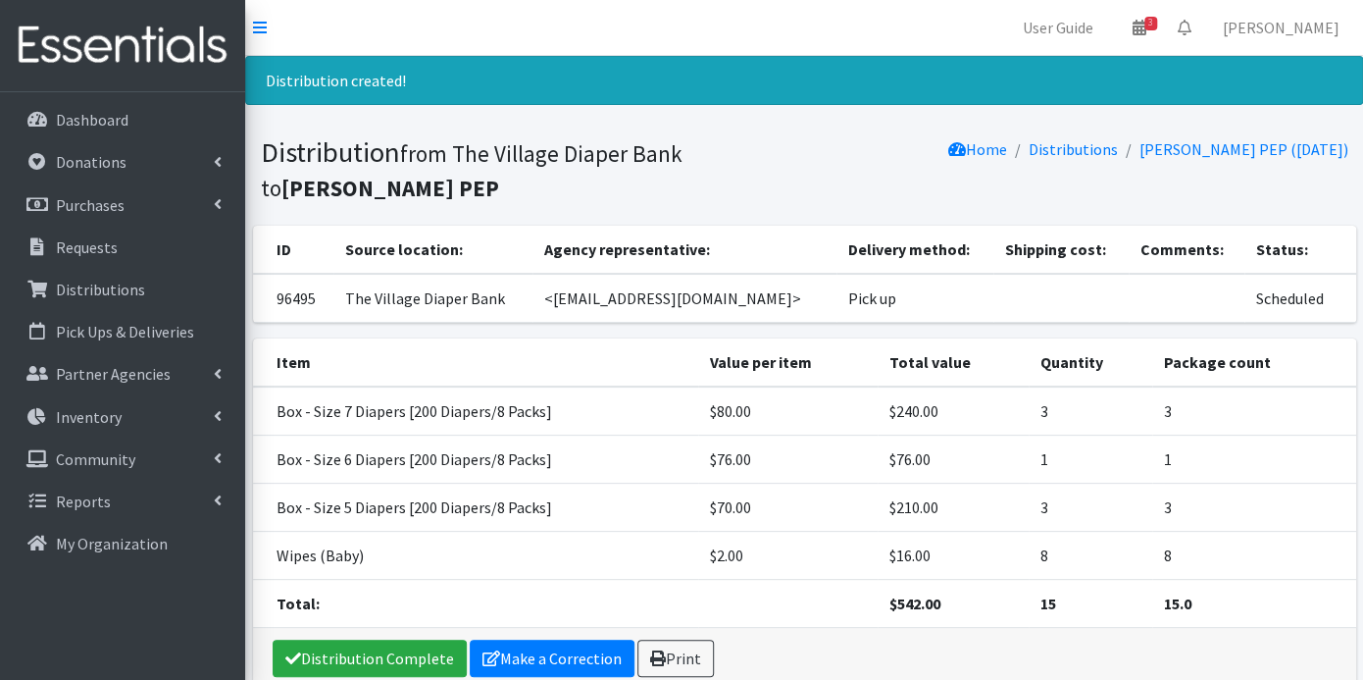
scroll to position [93, 0]
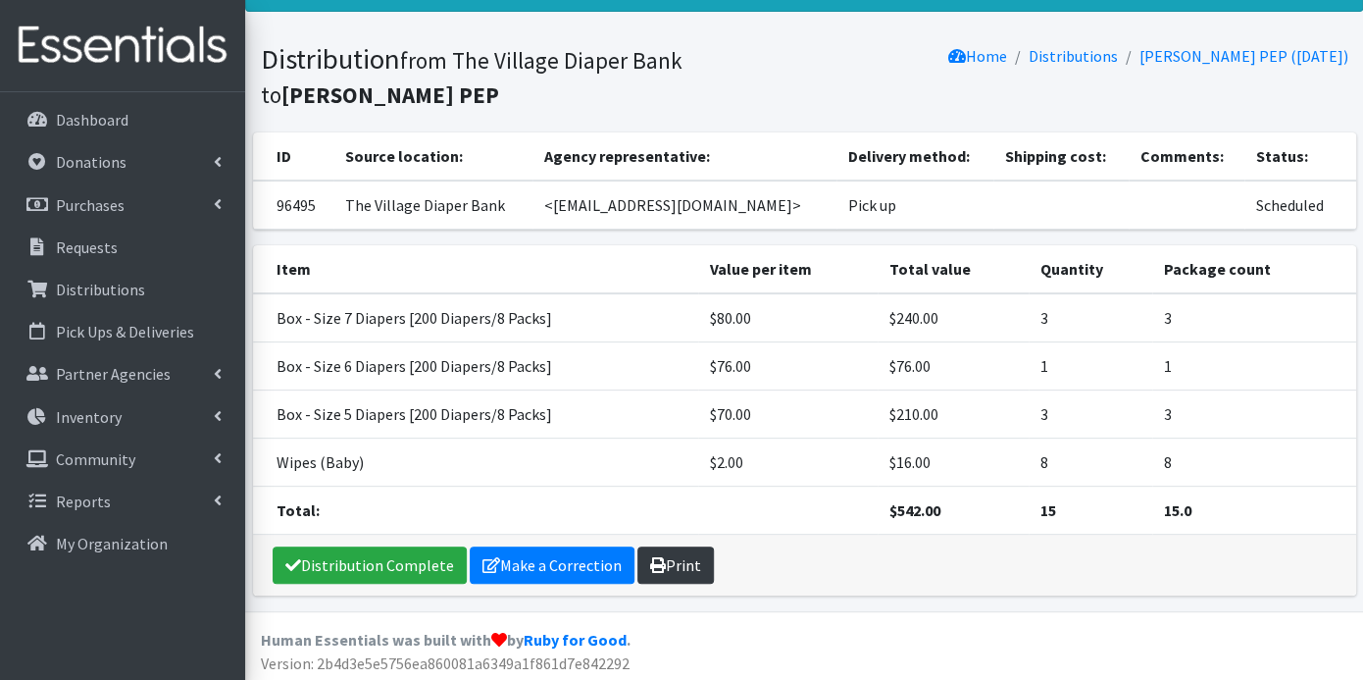
click at [658, 561] on icon at bounding box center [658, 565] width 16 height 16
